Goal: Check status: Check status

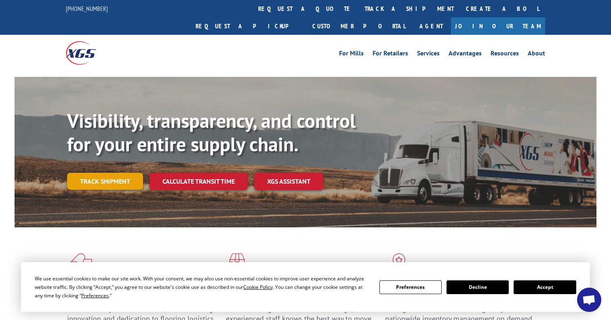
click at [110, 173] on link "Track shipment" at bounding box center [105, 181] width 76 height 17
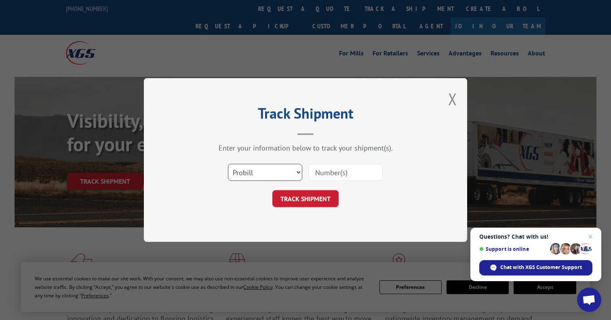
drag, startPoint x: 268, startPoint y: 173, endPoint x: 495, endPoint y: -48, distance: 316.8
click at [349, 174] on input at bounding box center [346, 172] width 74 height 17
type input "42808-TA"
click at [306, 198] on button "TRACK SHIPMENT" at bounding box center [306, 198] width 66 height 17
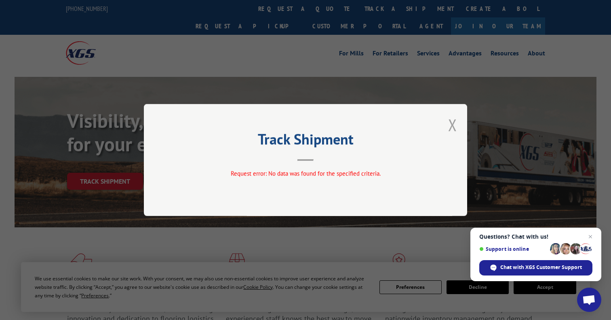
click at [452, 120] on button "Close modal" at bounding box center [452, 124] width 9 height 21
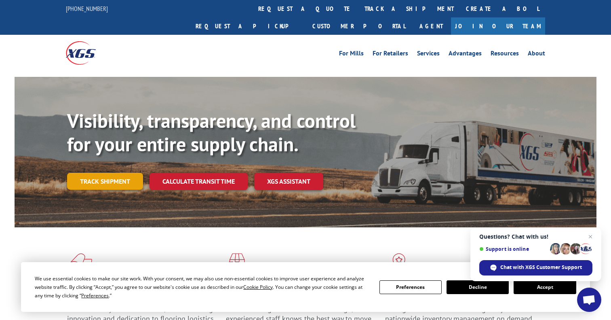
click at [120, 173] on link "Track shipment" at bounding box center [105, 181] width 76 height 17
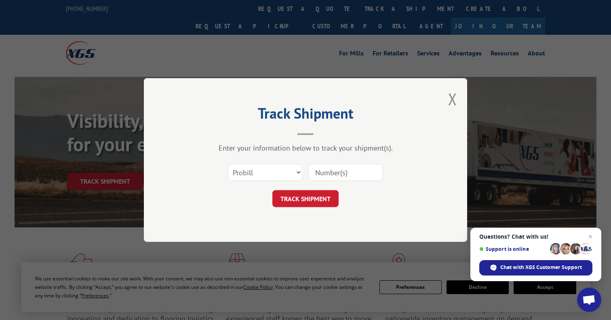
click at [358, 174] on input at bounding box center [346, 172] width 74 height 17
type input "17346077"
click at [299, 197] on button "TRACK SHIPMENT" at bounding box center [306, 198] width 66 height 17
